Goal: Task Accomplishment & Management: Use online tool/utility

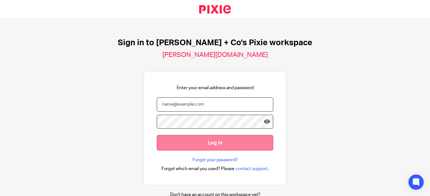
type input "[PERSON_NAME][EMAIL_ADDRESS][DOMAIN_NAME]"
click at [229, 141] on input "Log in" at bounding box center [215, 143] width 116 height 16
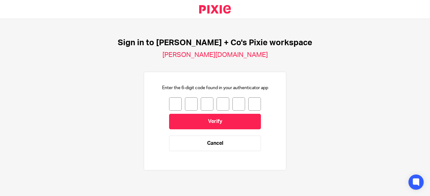
click at [173, 107] on input "number" at bounding box center [175, 103] width 13 height 13
type input "8"
type input "9"
type input "5"
type input "0"
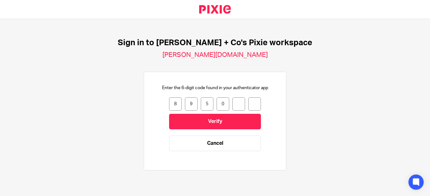
type input "6"
type input "3"
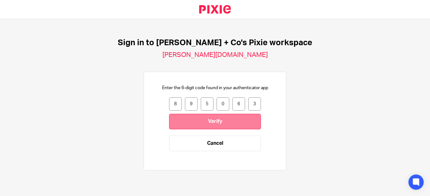
click at [200, 120] on input "Verify" at bounding box center [215, 122] width 92 height 16
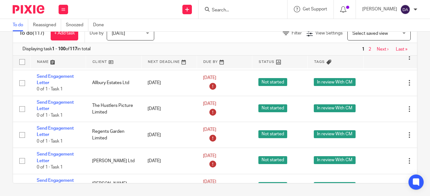
scroll to position [1850, 0]
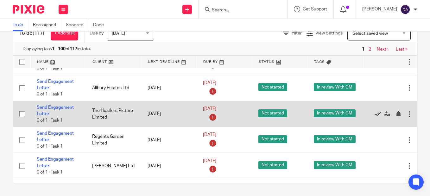
click at [379, 114] on icon at bounding box center [377, 114] width 6 height 6
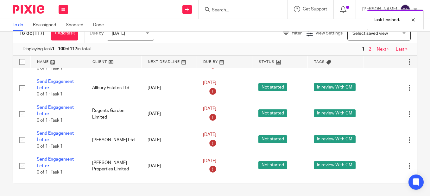
click at [229, 11] on div "Task finished." at bounding box center [319, 18] width 209 height 24
click at [218, 7] on div "Task finished." at bounding box center [319, 18] width 209 height 24
click at [228, 8] on input "Search" at bounding box center [239, 11] width 57 height 6
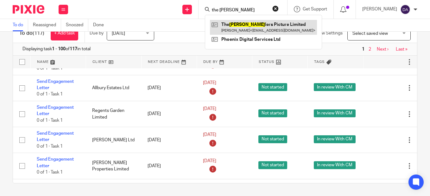
type input "the hust"
click at [253, 30] on link at bounding box center [263, 27] width 107 height 15
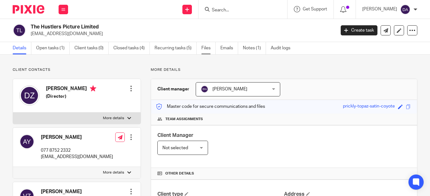
click at [207, 46] on link "Files" at bounding box center [208, 48] width 14 height 12
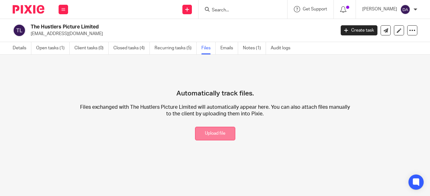
click at [218, 134] on button "Upload file" at bounding box center [215, 134] width 40 height 14
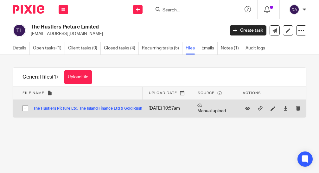
drag, startPoint x: 44, startPoint y: 137, endPoint x: 57, endPoint y: 106, distance: 33.6
click at [45, 135] on div "Upload file Drag & Drop your files, or click here Files uploading... General fi…" at bounding box center [159, 100] width 319 height 91
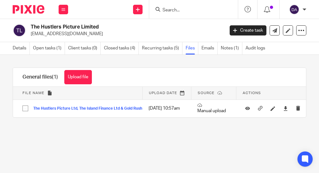
click at [78, 78] on button "Upload file" at bounding box center [78, 77] width 28 height 14
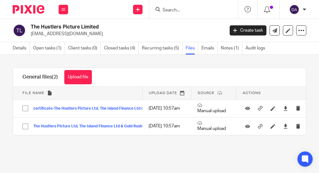
click at [169, 6] on form at bounding box center [195, 9] width 67 height 8
click at [43, 50] on link "Open tasks (1)" at bounding box center [49, 48] width 32 height 12
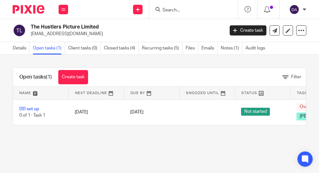
click at [177, 13] on input "Search" at bounding box center [190, 11] width 57 height 6
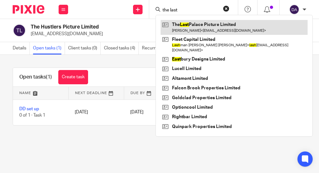
type input "the last"
click at [187, 27] on link at bounding box center [233, 27] width 147 height 15
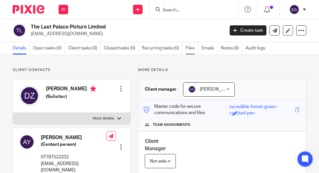
click at [192, 48] on link "Files" at bounding box center [191, 48] width 13 height 12
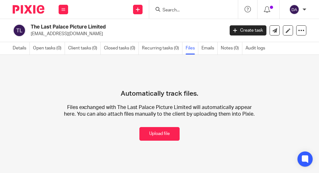
click at [156, 135] on button "Upload file" at bounding box center [159, 134] width 40 height 14
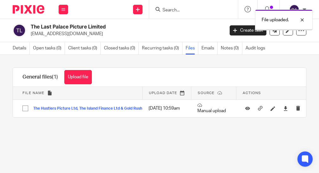
drag, startPoint x: 76, startPoint y: 97, endPoint x: 79, endPoint y: 93, distance: 5.6
click at [76, 98] on th "File name" at bounding box center [77, 93] width 129 height 13
drag, startPoint x: 80, startPoint y: 75, endPoint x: 84, endPoint y: 74, distance: 4.1
click at [80, 76] on button "Upload file" at bounding box center [78, 77] width 28 height 14
